Goal: Transaction & Acquisition: Purchase product/service

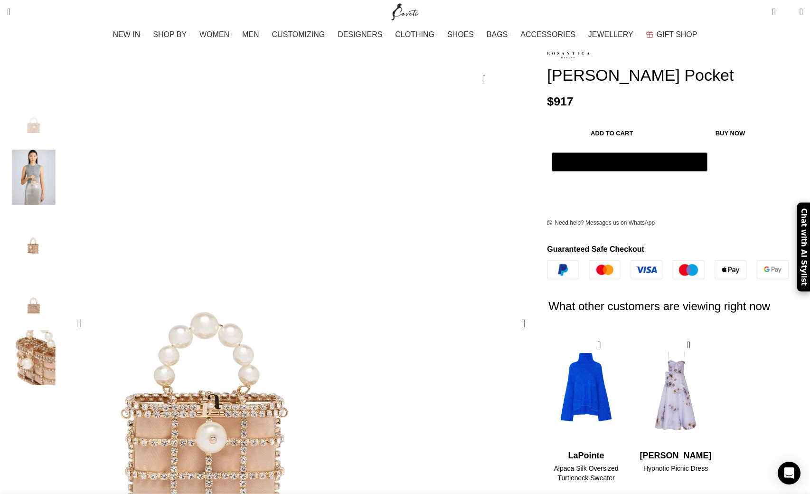
scroll to position [120, 0]
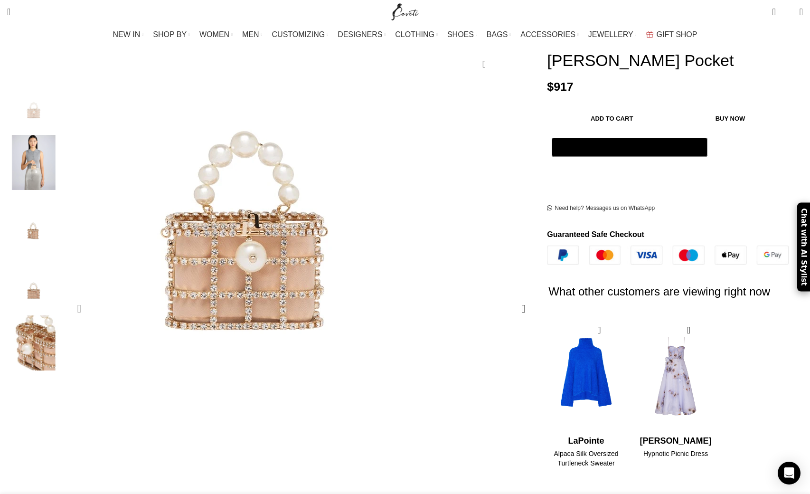
click at [310, 299] on img "1 / 5" at bounding box center [246, 131] width 534 height 712
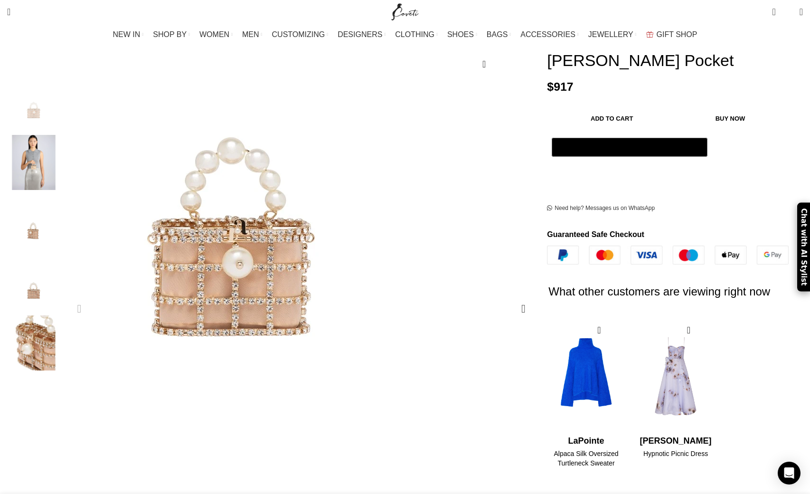
click at [329, 291] on img "1 / 5" at bounding box center [232, 138] width 534 height 712
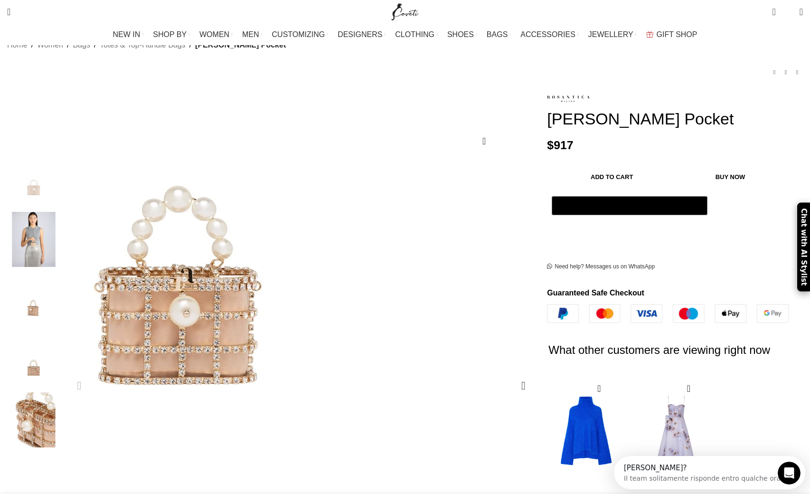
scroll to position [38, 0]
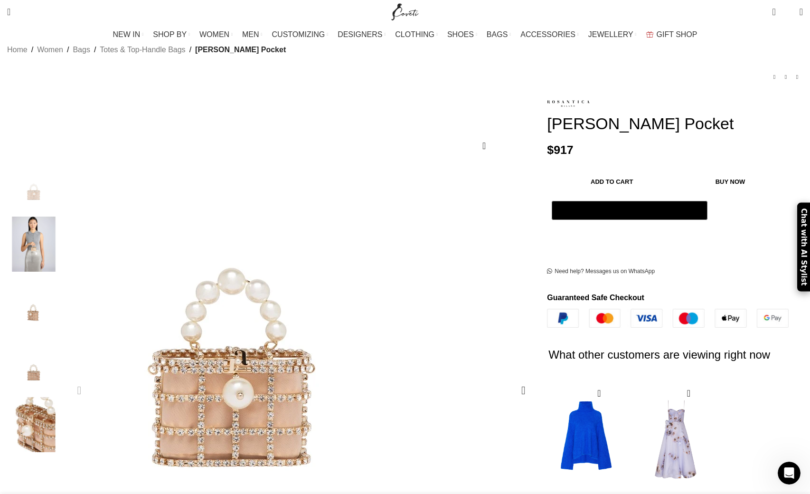
click at [328, 337] on img "1 / 5" at bounding box center [233, 268] width 534 height 712
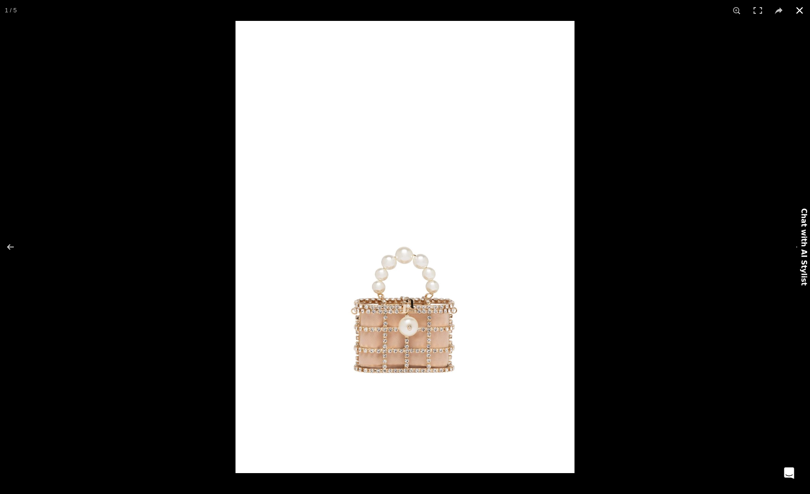
scroll to position [0, 200]
click at [12, 248] on button at bounding box center [16, 246] width 33 height 47
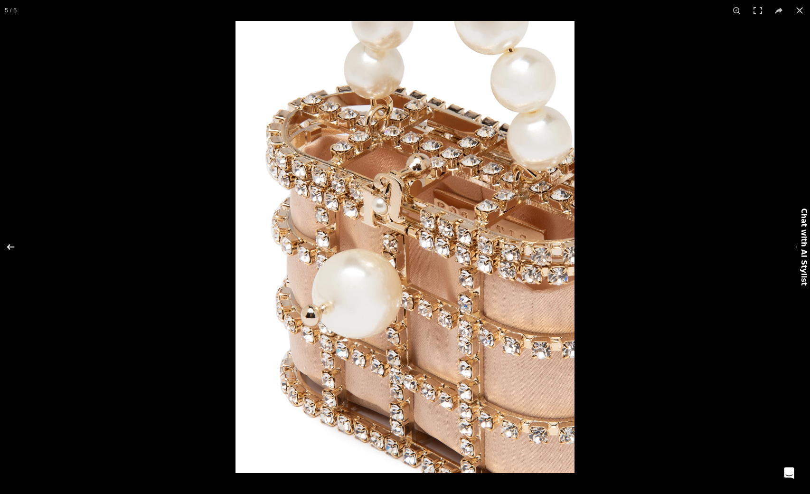
click at [12, 248] on button at bounding box center [16, 246] width 33 height 47
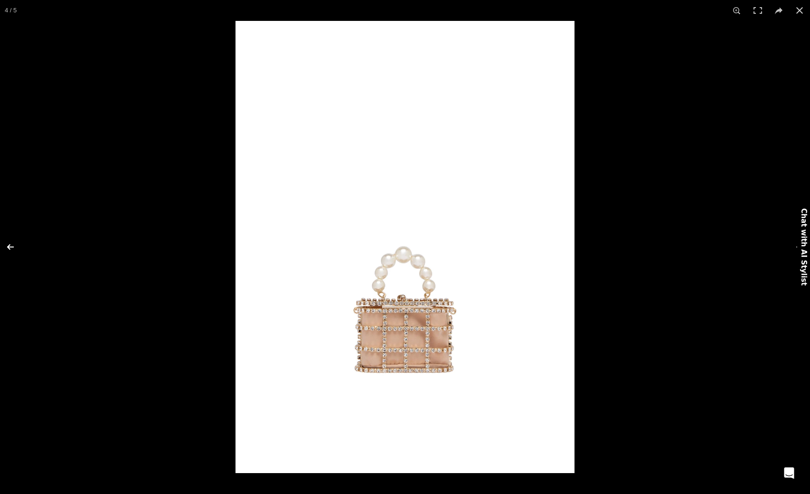
click at [12, 248] on button at bounding box center [16, 246] width 33 height 47
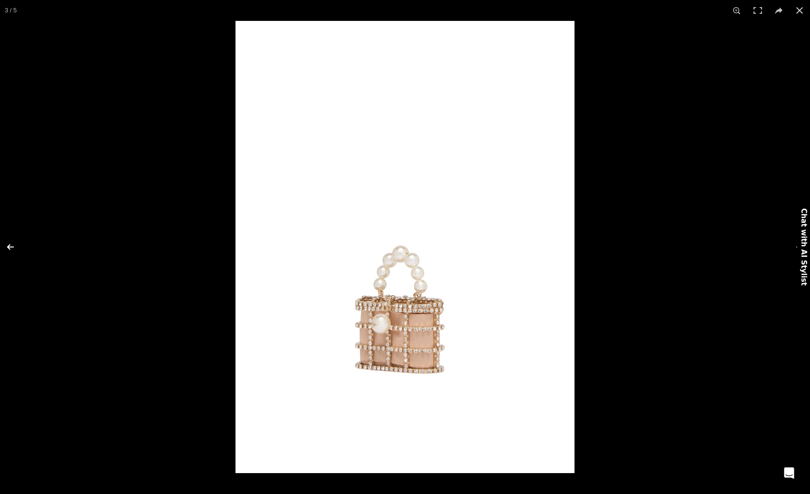
click at [12, 248] on button at bounding box center [16, 246] width 33 height 47
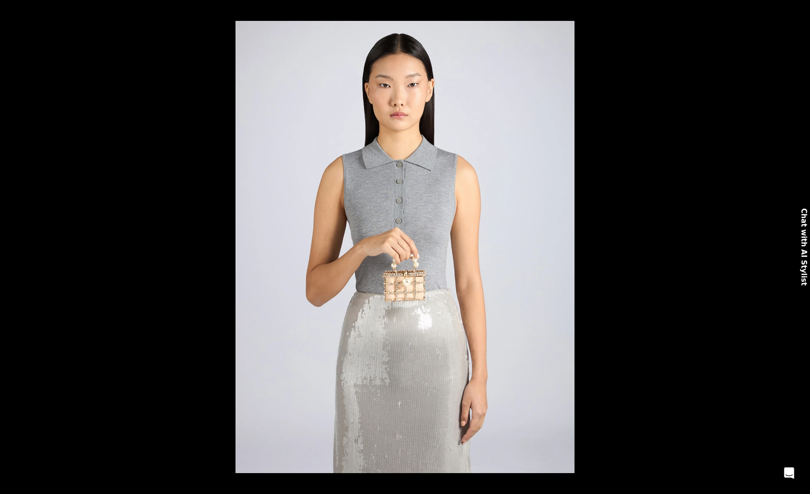
scroll to position [0, 300]
click at [5, 247] on button at bounding box center [16, 246] width 33 height 47
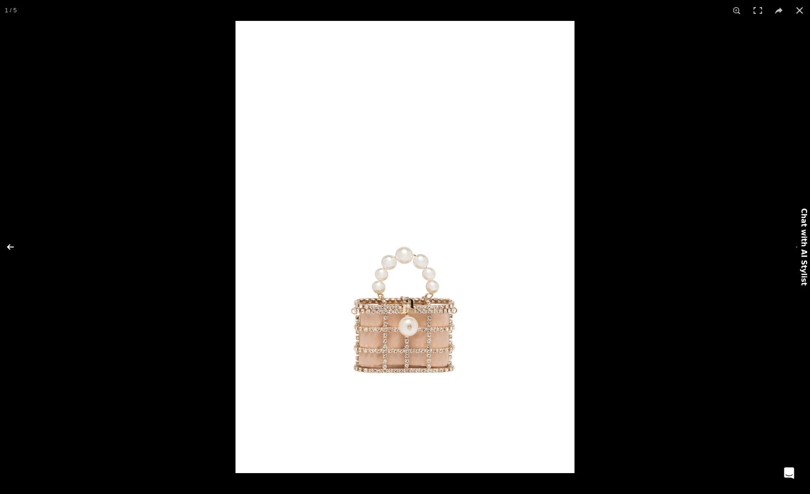
click at [5, 247] on button at bounding box center [16, 246] width 33 height 47
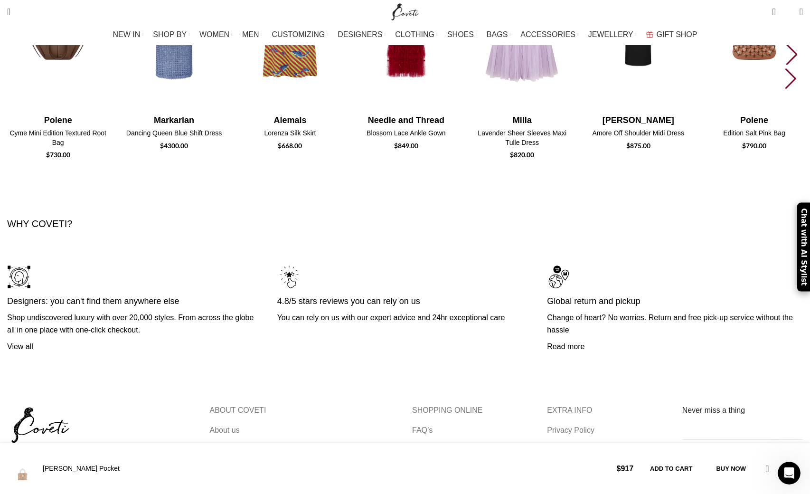
scroll to position [2507, 0]
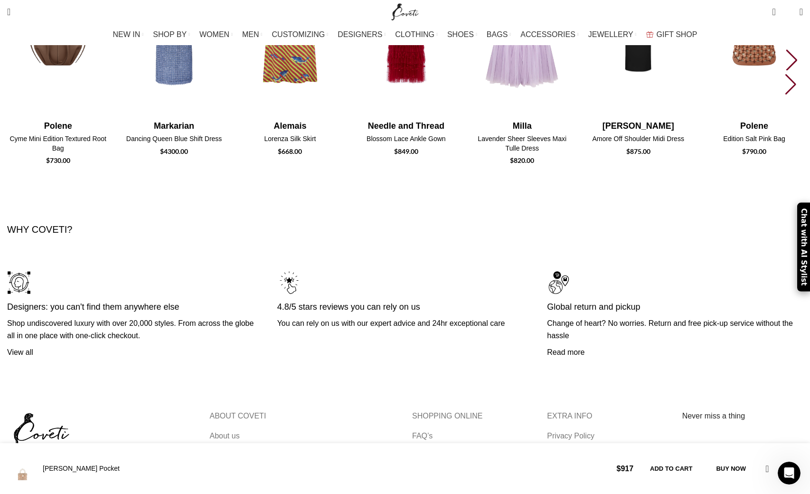
click at [420, 448] on link "Contact us" at bounding box center [430, 453] width 37 height 10
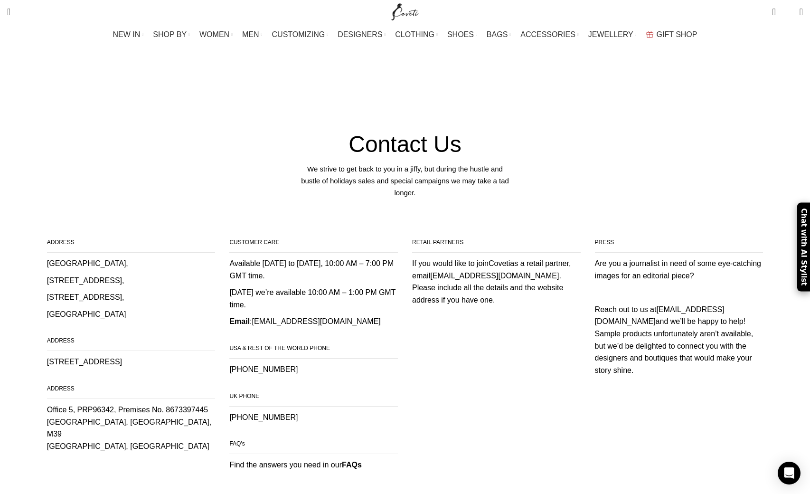
scroll to position [15, 0]
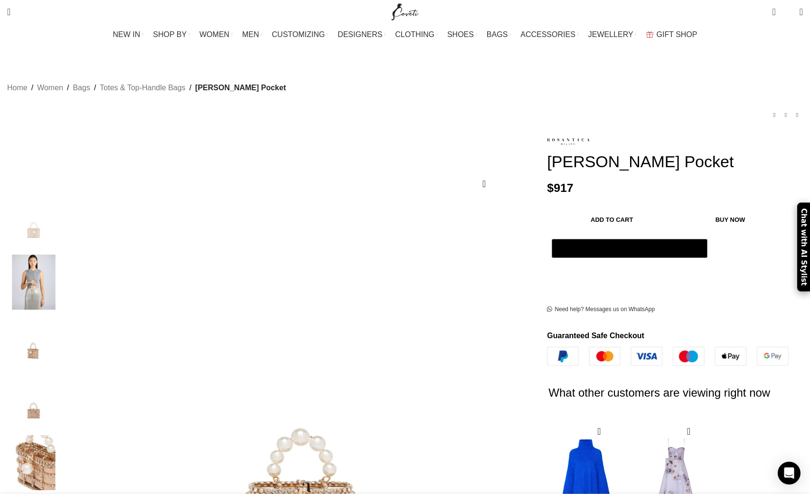
click at [572, 209] on button "Add to cart" at bounding box center [612, 219] width 120 height 20
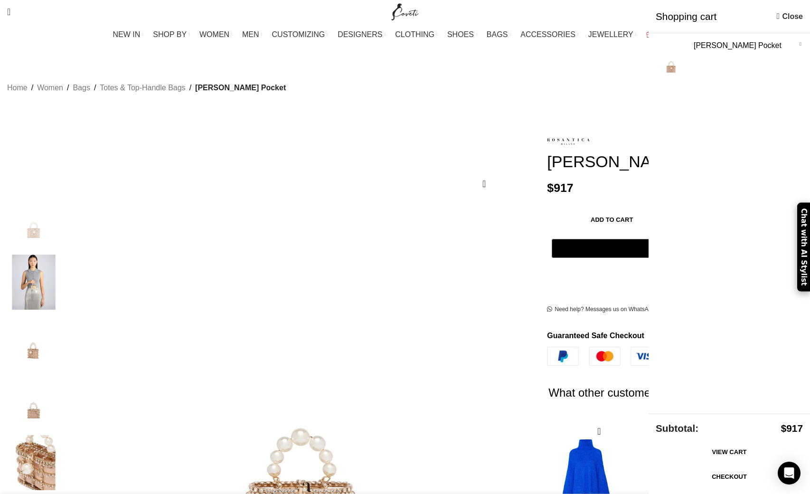
scroll to position [0, 100]
